Goal: Information Seeking & Learning: Learn about a topic

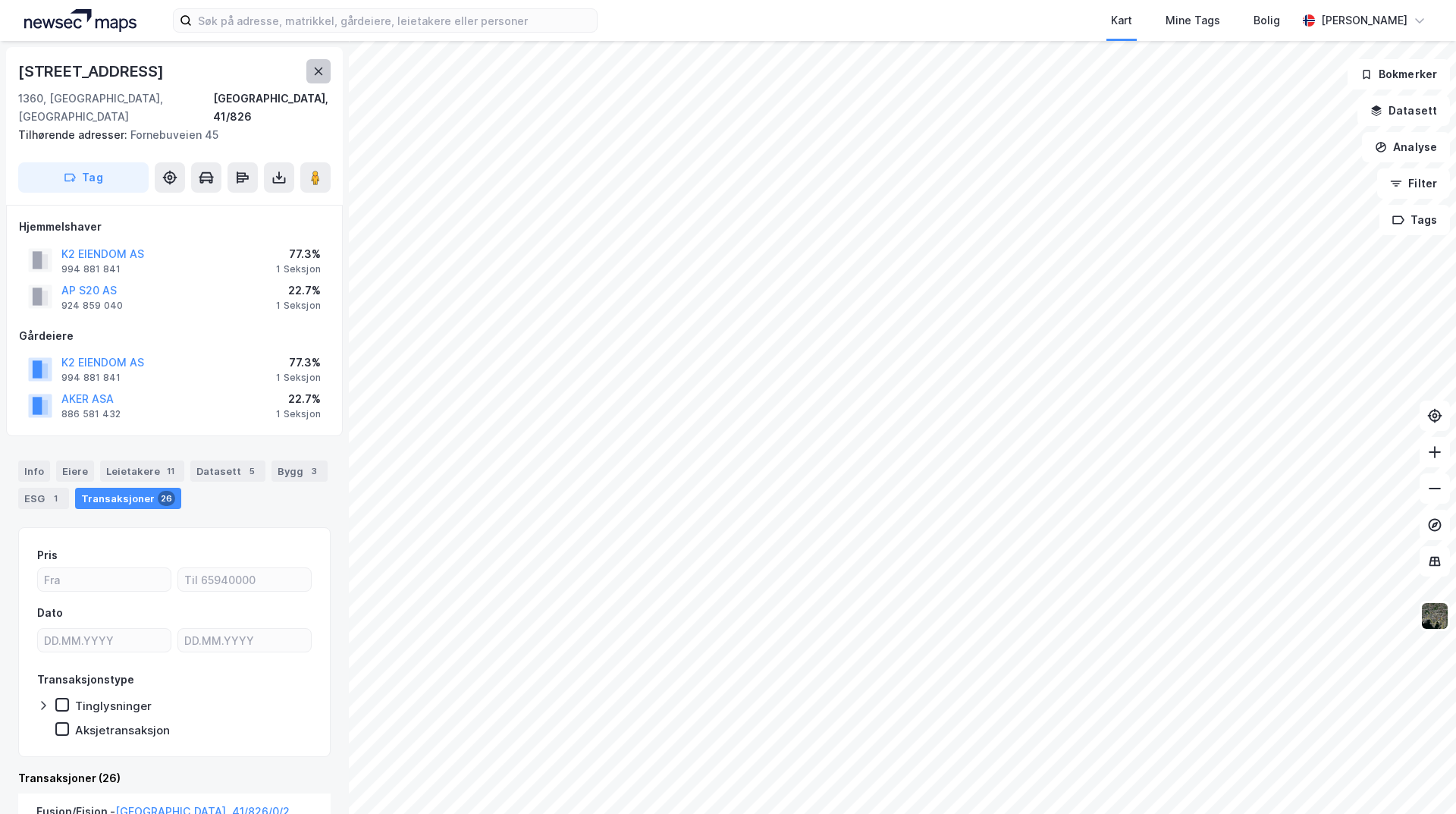
click at [318, 67] on icon at bounding box center [318, 71] width 12 height 12
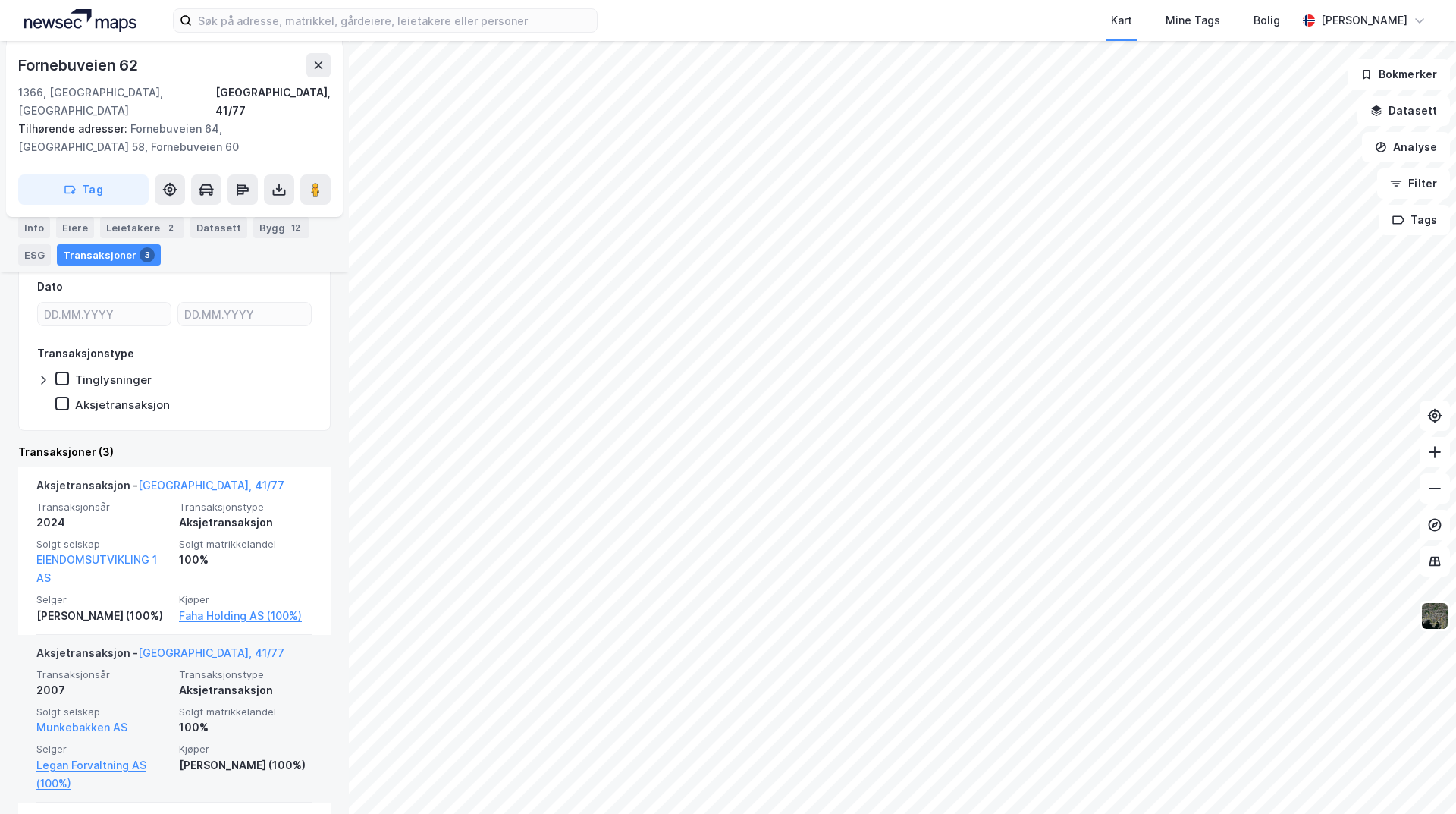
scroll to position [257, 0]
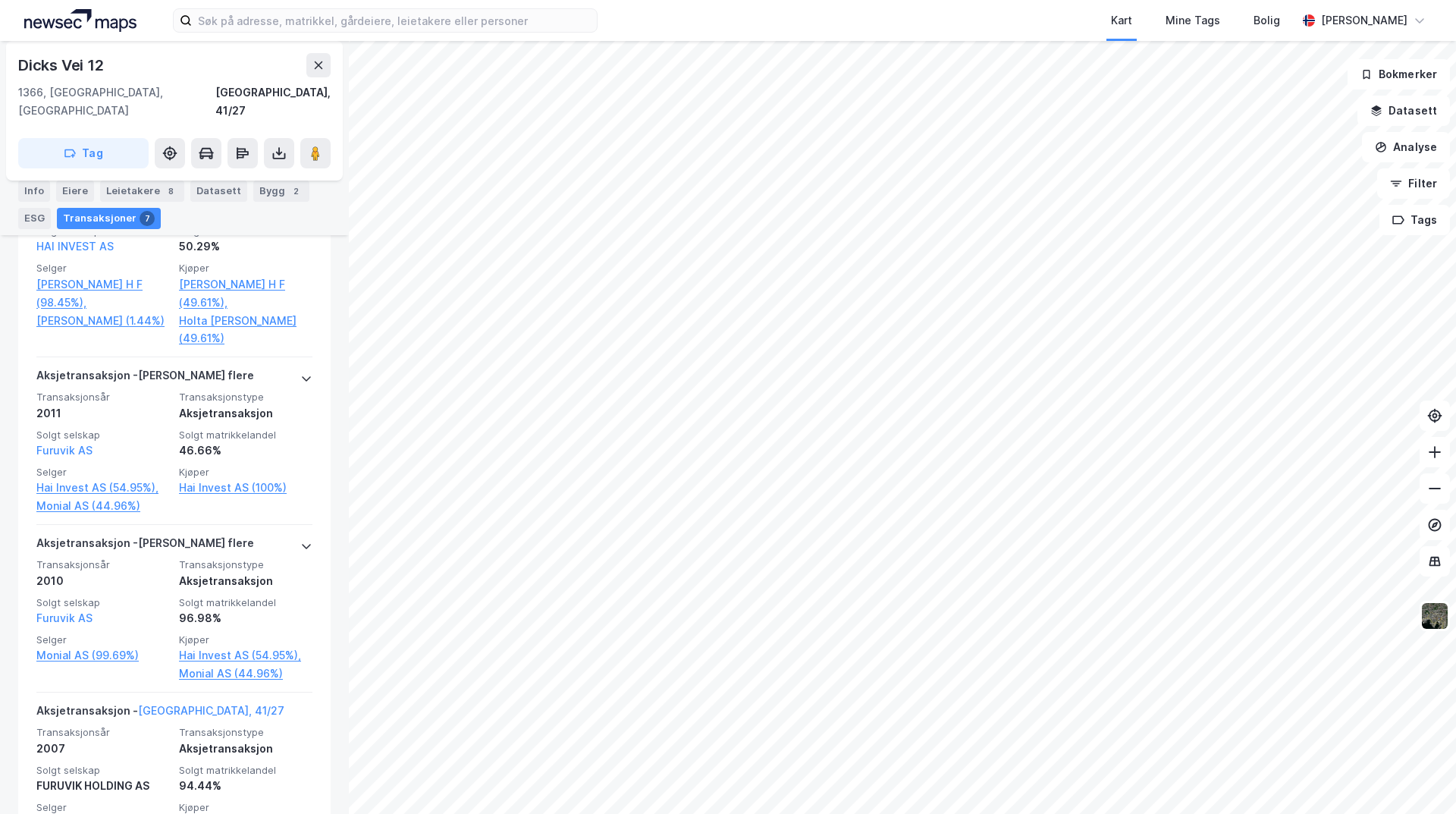
scroll to position [834, 0]
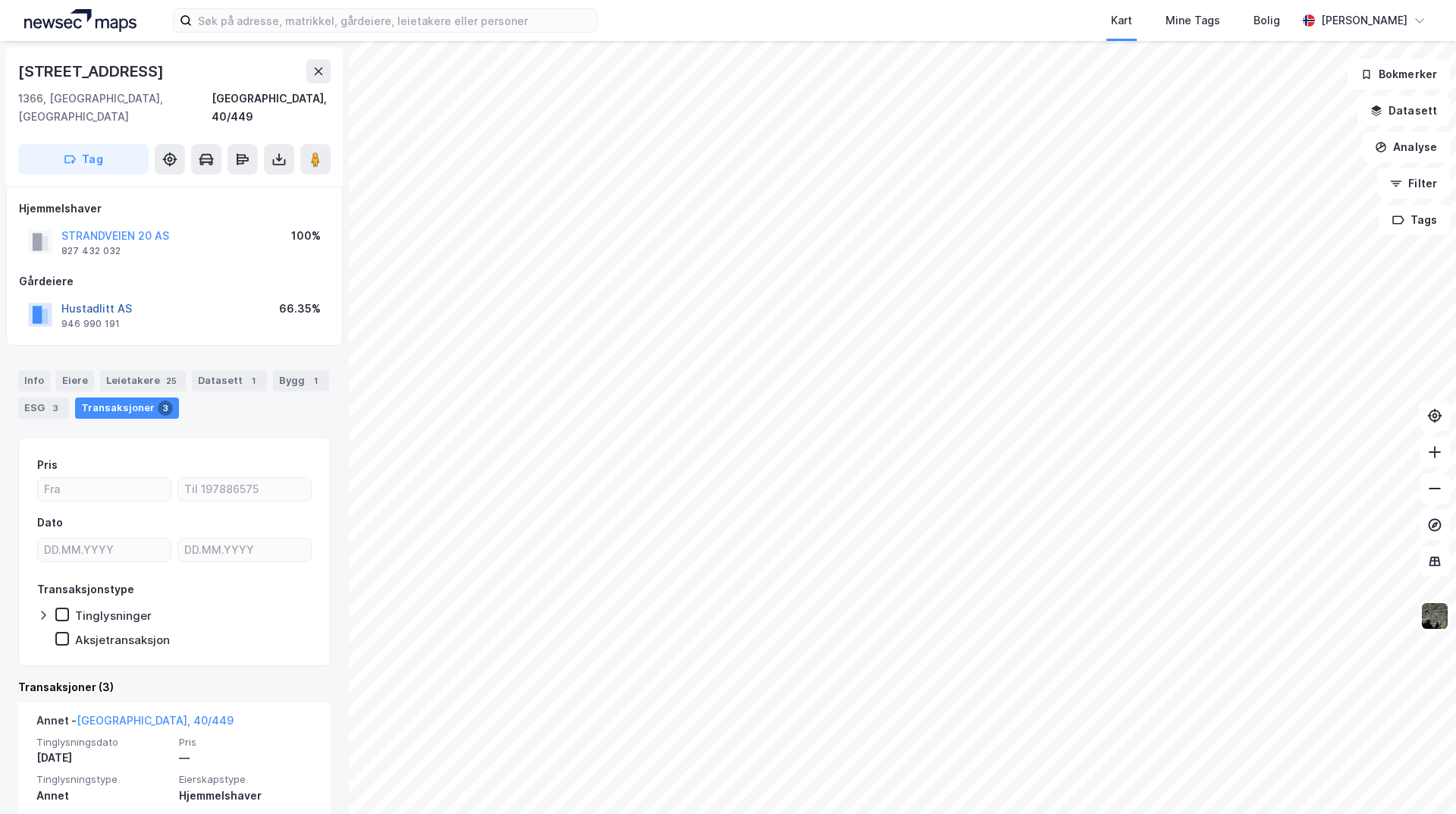
click at [0, 0] on button "Hustadlitt AS" at bounding box center [0, 0] width 0 height 0
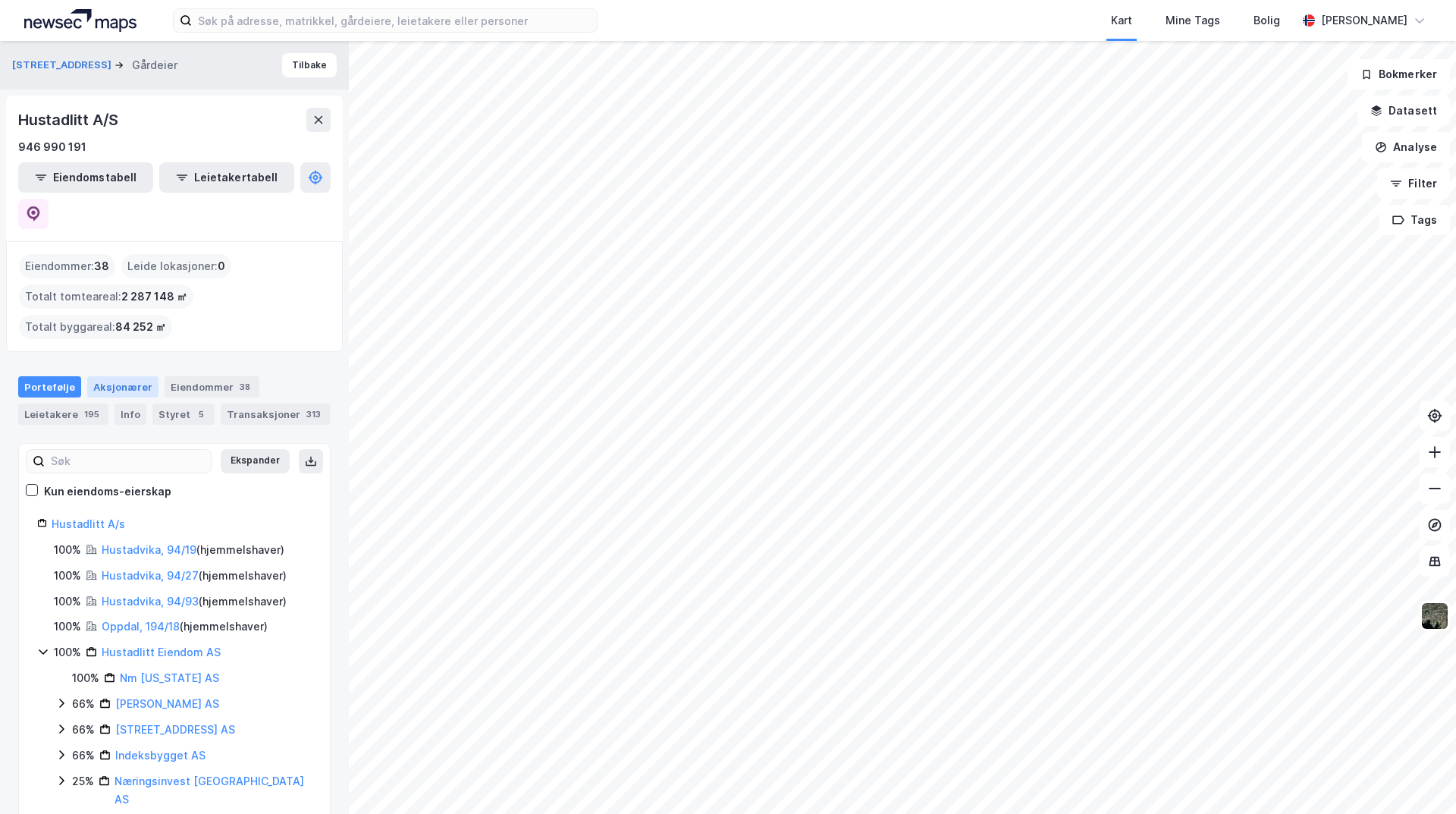
click at [129, 376] on div "Aksjonærer" at bounding box center [123, 387] width 71 height 21
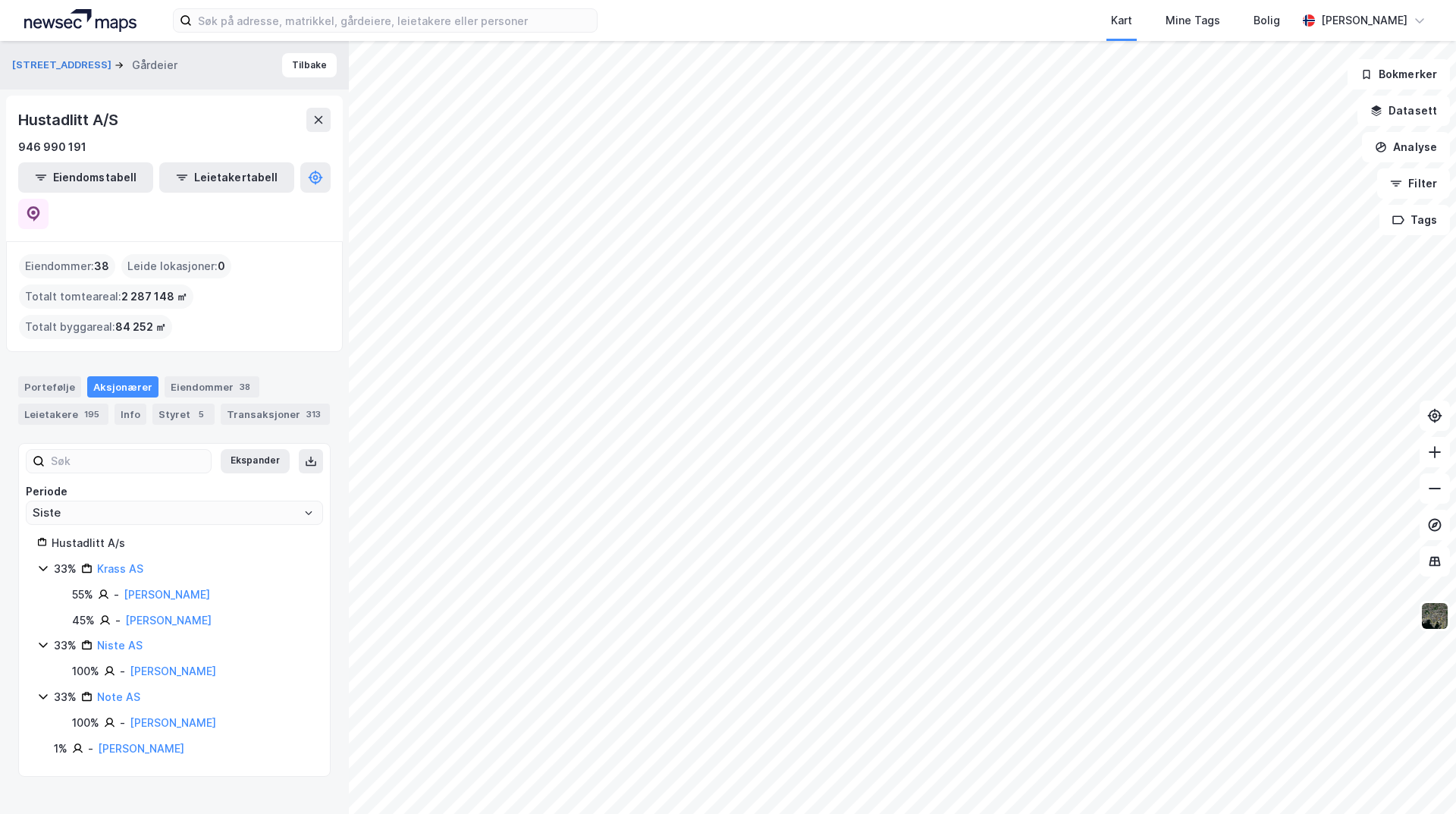
click at [269, 67] on div "[STREET_ADDRESS] Tilbake" at bounding box center [174, 66] width 349 height 49
click at [290, 68] on button "Tilbake" at bounding box center [310, 66] width 55 height 24
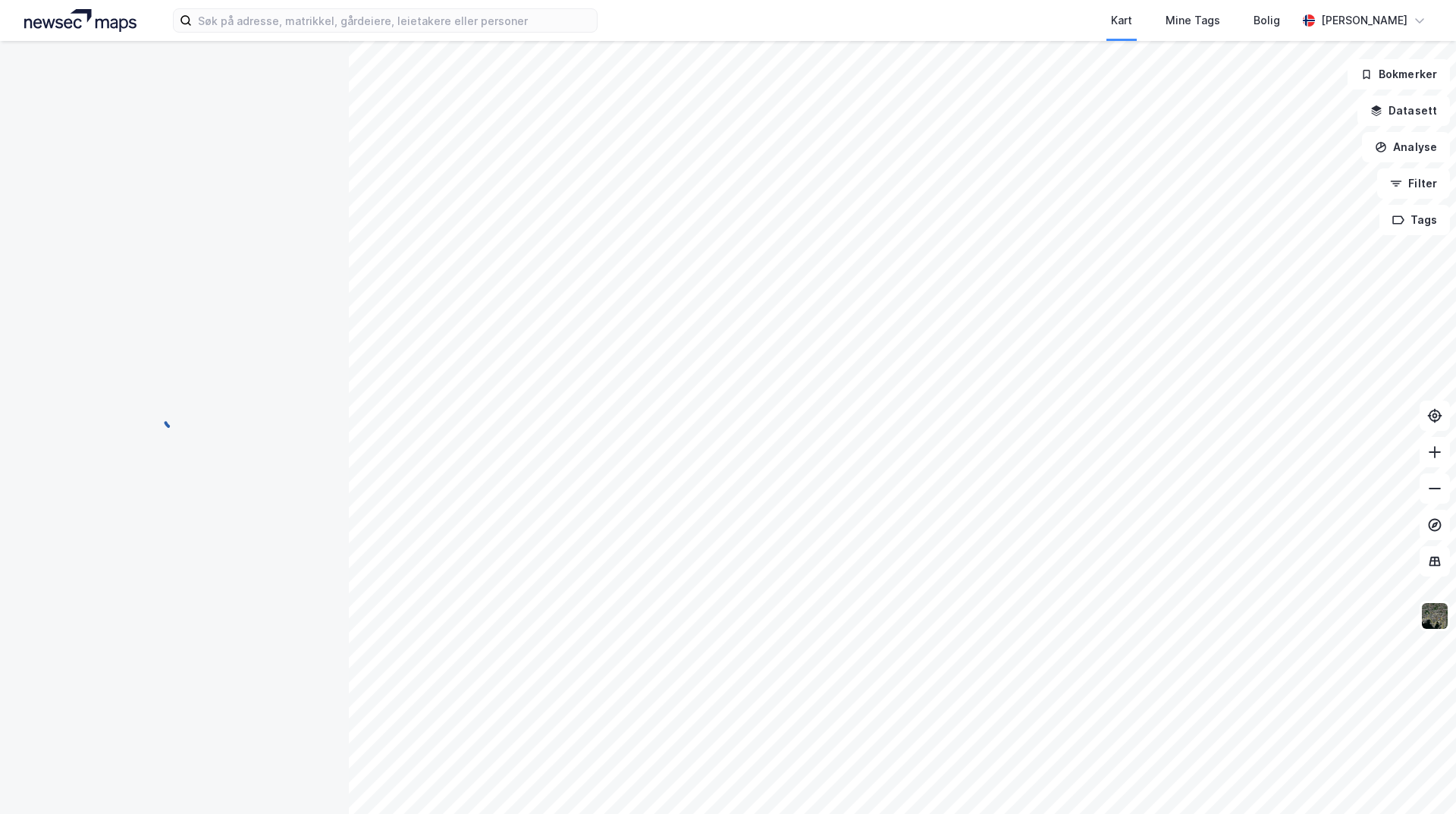
scroll to position [2, 0]
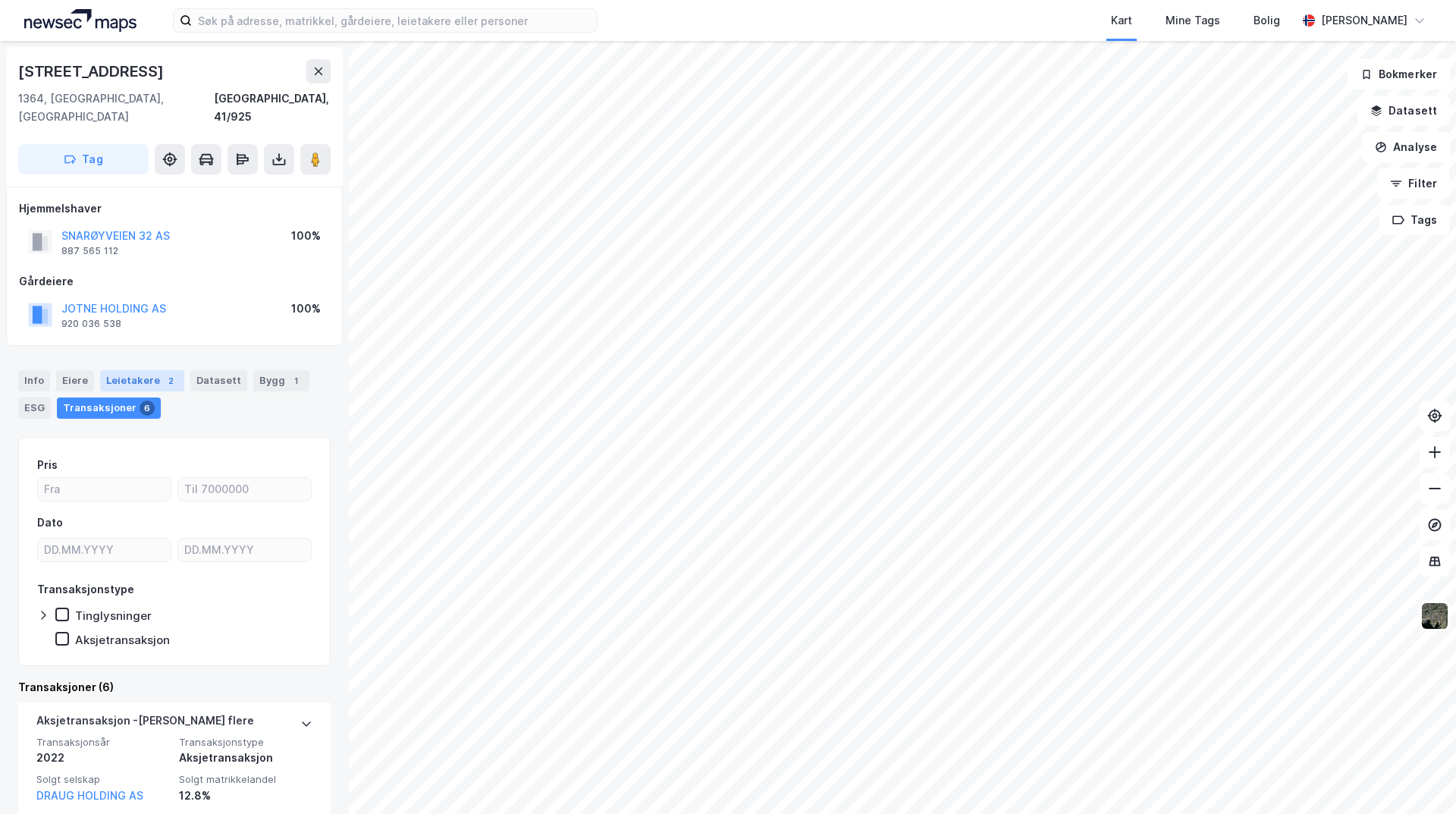
click at [131, 371] on div "Leietakere 2" at bounding box center [142, 381] width 84 height 21
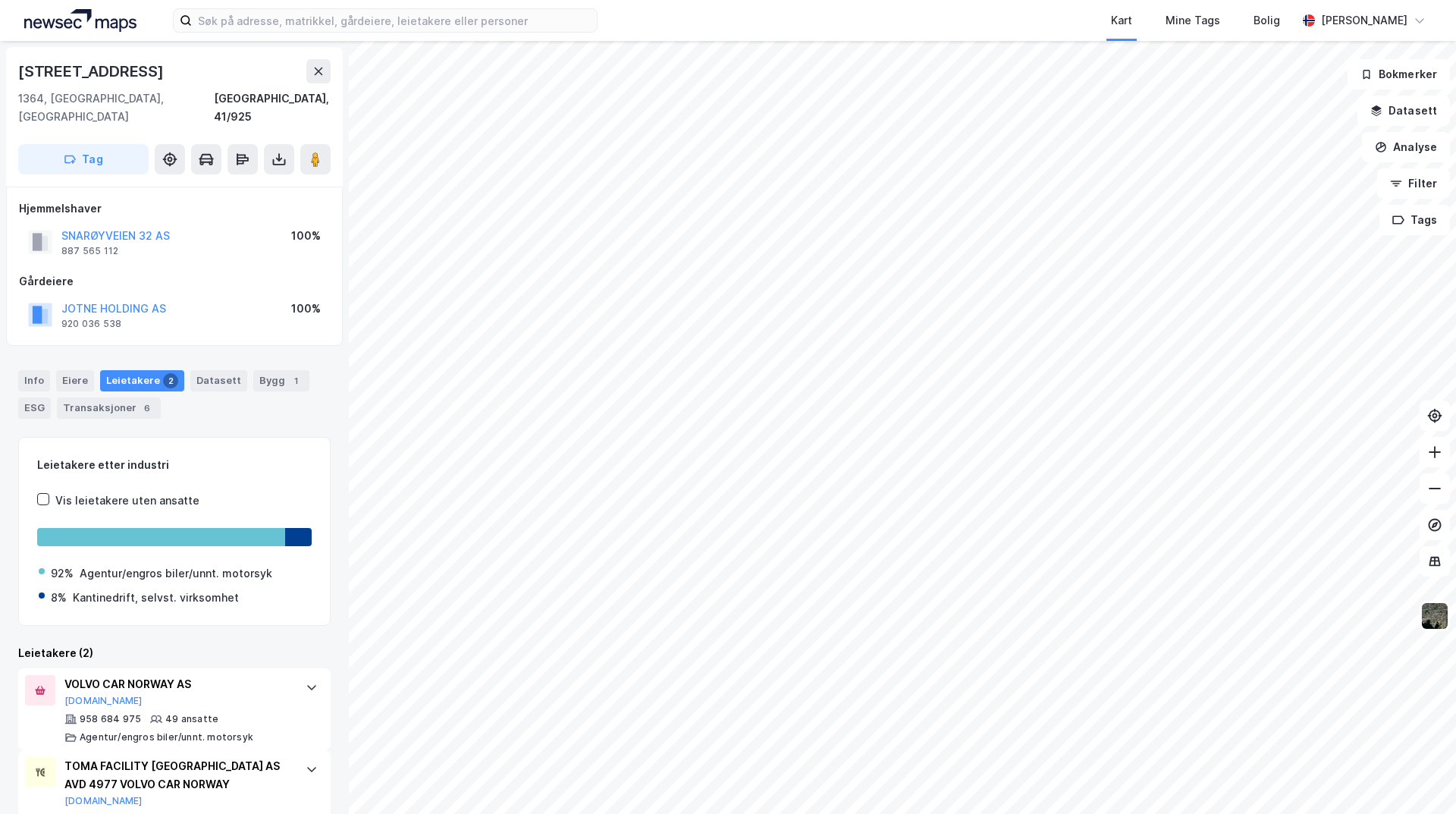
scroll to position [36, 0]
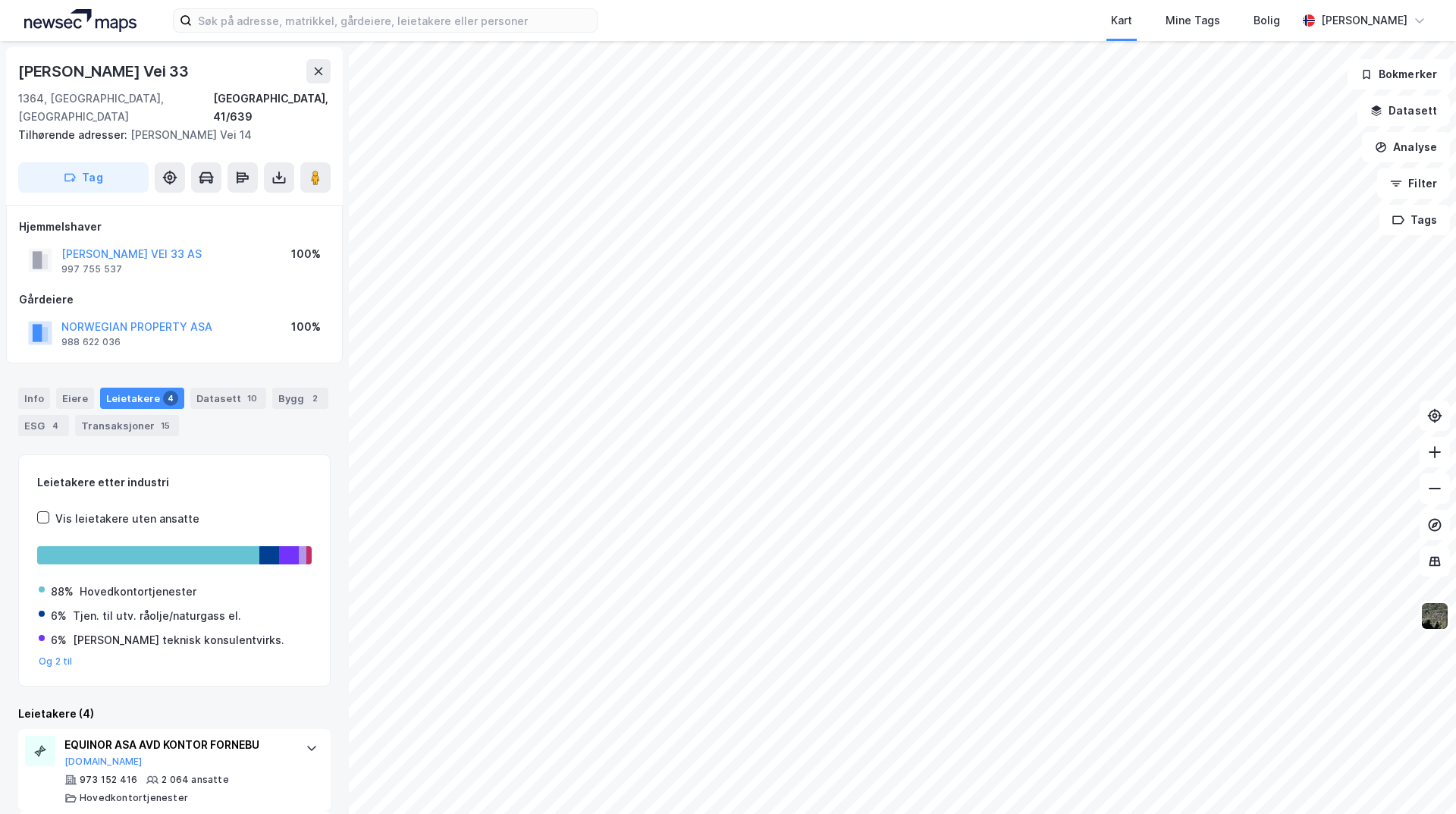
click at [1300, 813] on html "Kart Mine Tags Bolig [PERSON_NAME] Vei 33 1364, [GEOGRAPHIC_DATA], [GEOGRAPHIC_…" at bounding box center [728, 407] width 1456 height 814
